Goal: Check status: Check status

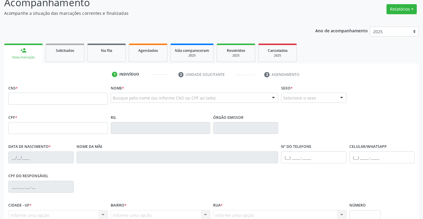
scroll to position [43, 0]
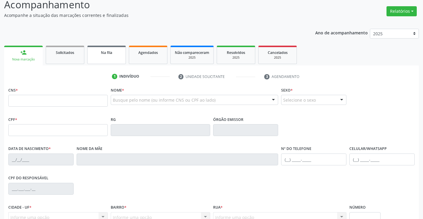
click at [114, 58] on link "Na fila" at bounding box center [106, 55] width 39 height 18
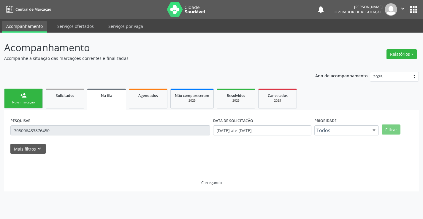
scroll to position [0, 0]
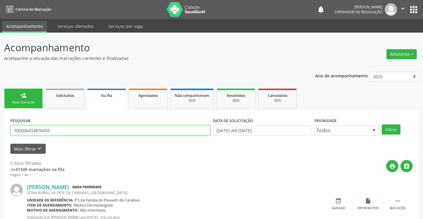
click at [54, 132] on input "705006433876450" at bounding box center [110, 131] width 200 height 10
type input "704809030954744"
click at [391, 131] on button "Filtrar" at bounding box center [391, 130] width 19 height 10
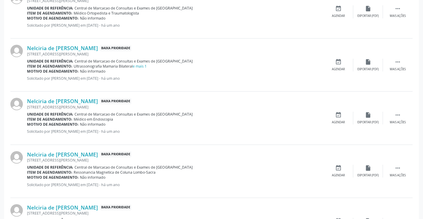
scroll to position [724, 0]
click at [145, 67] on link "e mais 1" at bounding box center [140, 66] width 14 height 5
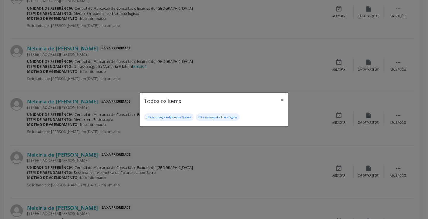
click at [187, 86] on div "Todos os items × Ultrassonografia Mamaria Bilateral Ultrassonografia Transvagin…" at bounding box center [214, 109] width 428 height 219
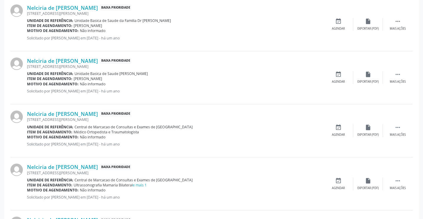
scroll to position [635, 0]
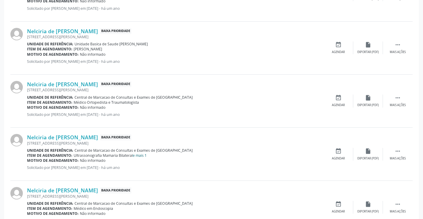
click at [143, 157] on link "e mais 1" at bounding box center [140, 155] width 14 height 5
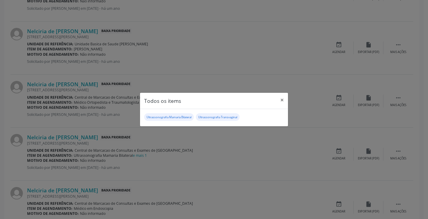
click at [191, 176] on div "Todos os items × Ultrassonografia Mamaria Bilateral Ultrassonografia Transvagin…" at bounding box center [214, 109] width 428 height 219
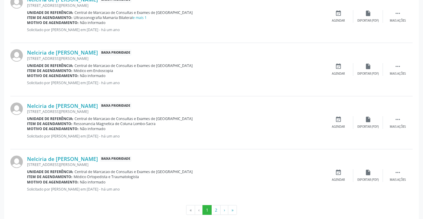
scroll to position [784, 0]
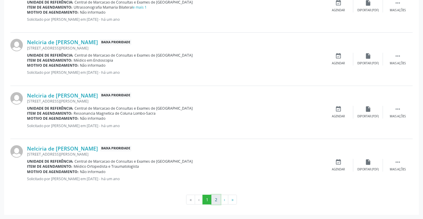
click at [217, 201] on button "2" at bounding box center [215, 200] width 9 height 10
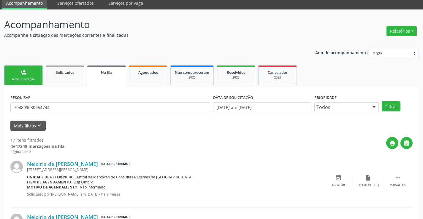
scroll to position [92, 0]
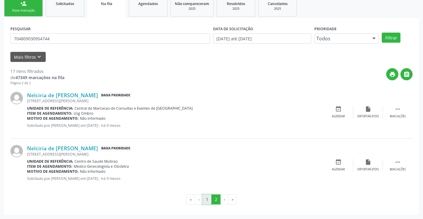
click at [207, 202] on button "1" at bounding box center [207, 200] width 9 height 10
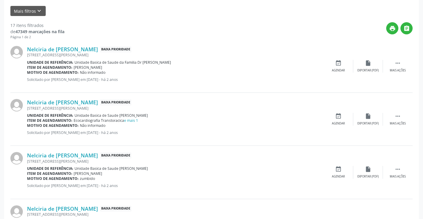
scroll to position [148, 0]
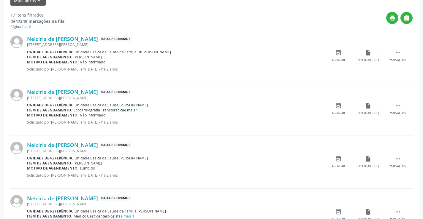
click at [137, 112] on link "e mais 1" at bounding box center [131, 110] width 14 height 5
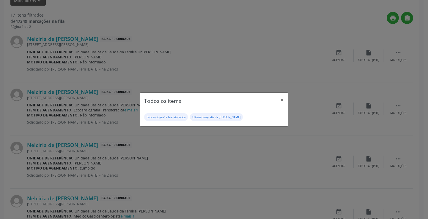
click at [178, 131] on div "Todos os items × Ecocardiografia Transtoracica Ultrassonografia de Tireoide" at bounding box center [214, 109] width 428 height 219
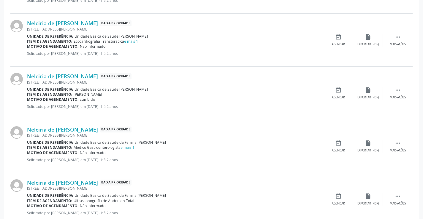
scroll to position [238, 0]
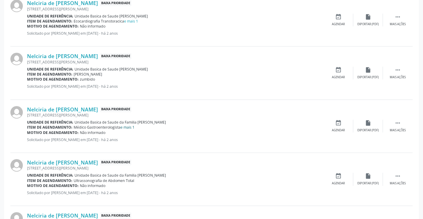
click at [133, 128] on link "e mais 1" at bounding box center [128, 127] width 14 height 5
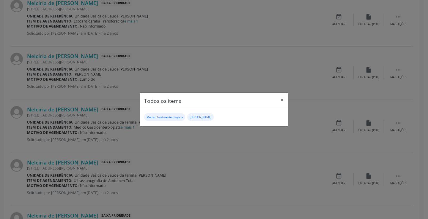
click at [155, 144] on div "Todos os items × Médico Gastroenterologista [PERSON_NAME]" at bounding box center [214, 109] width 428 height 219
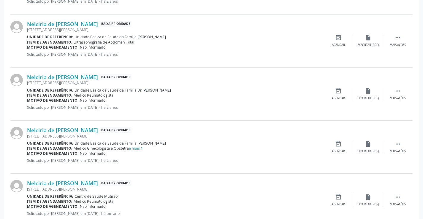
scroll to position [386, 0]
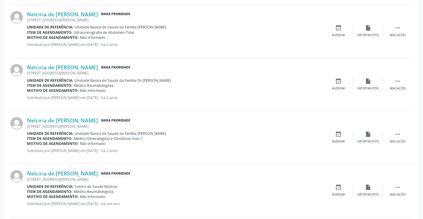
click at [140, 139] on link "e mais 1" at bounding box center [136, 138] width 14 height 5
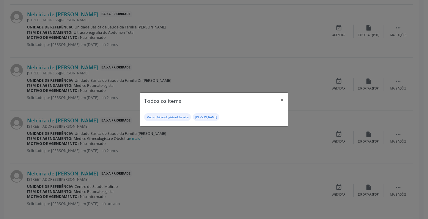
click at [146, 157] on div "Todos os items × Médico Ginecologista e Obstetra Médico Otorrinolaringologista" at bounding box center [214, 109] width 428 height 219
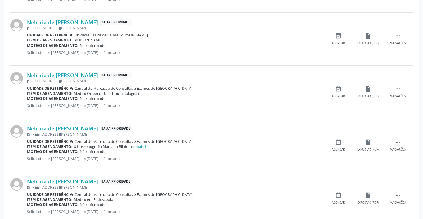
scroll to position [653, 0]
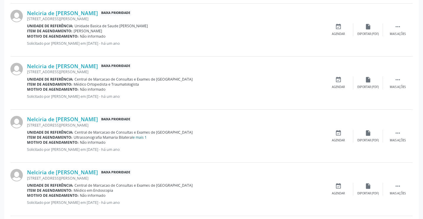
click at [145, 138] on link "e mais 1" at bounding box center [140, 137] width 14 height 5
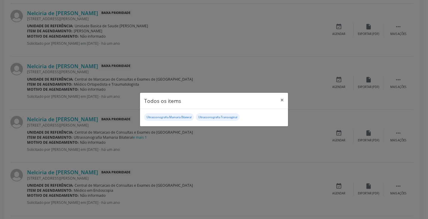
click at [172, 155] on div "Todos os items × Ultrassonografia Mamaria Bilateral Ultrassonografia Transvagin…" at bounding box center [214, 109] width 428 height 219
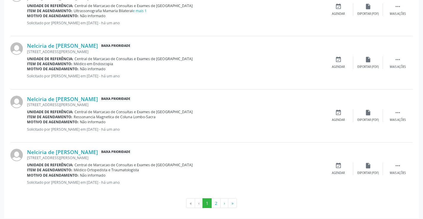
scroll to position [784, 0]
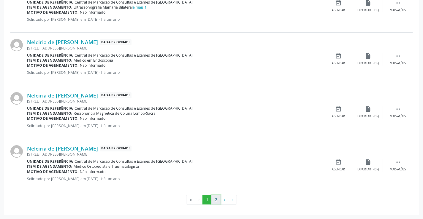
click at [215, 200] on button "2" at bounding box center [215, 200] width 9 height 10
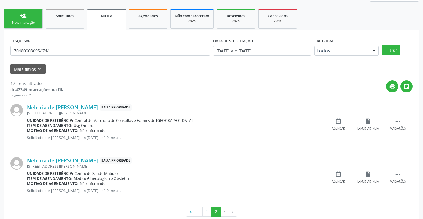
scroll to position [92, 0]
